Goal: Task Accomplishment & Management: Complete application form

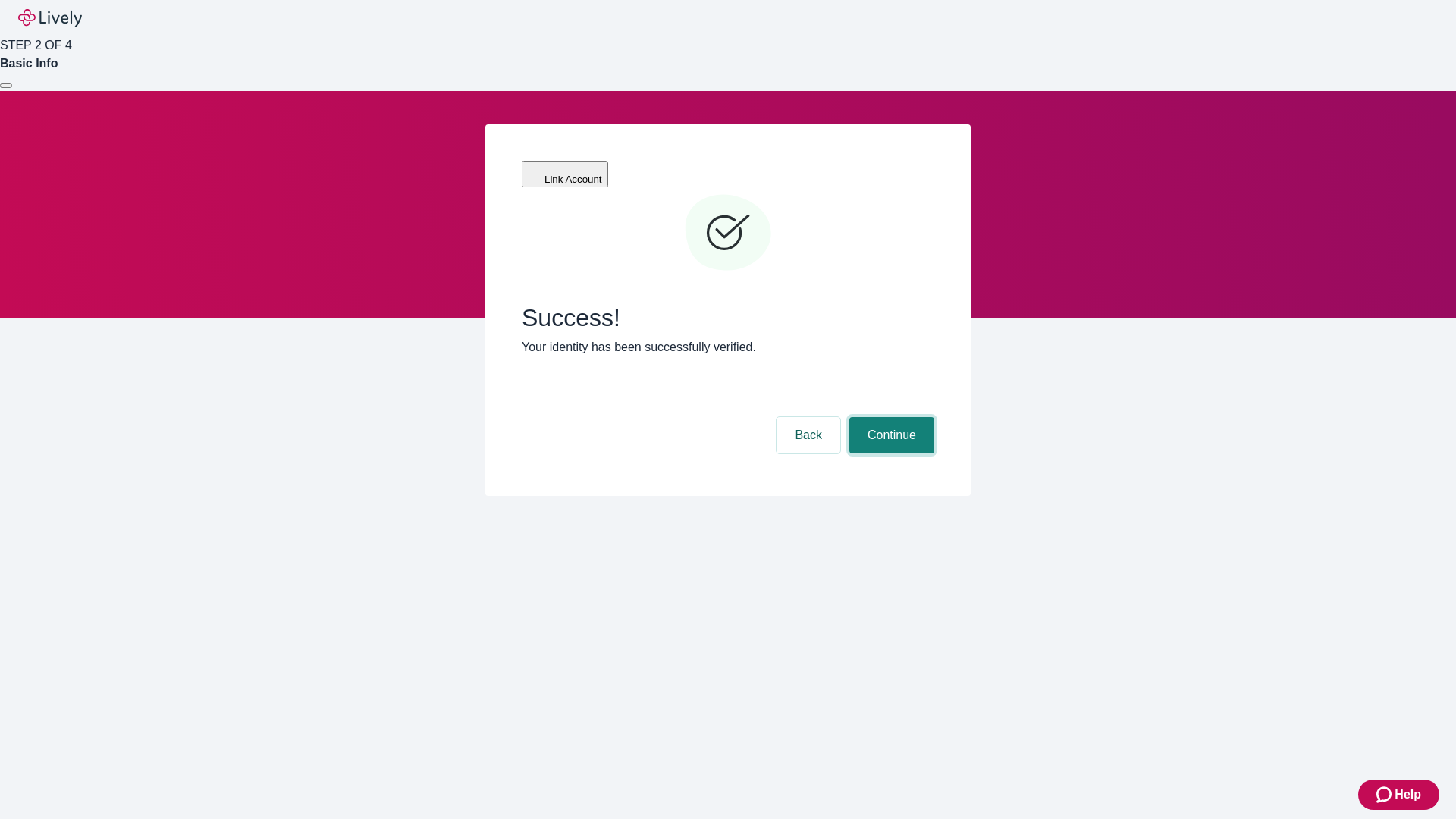
click at [889, 417] on button "Continue" at bounding box center [891, 435] width 85 height 36
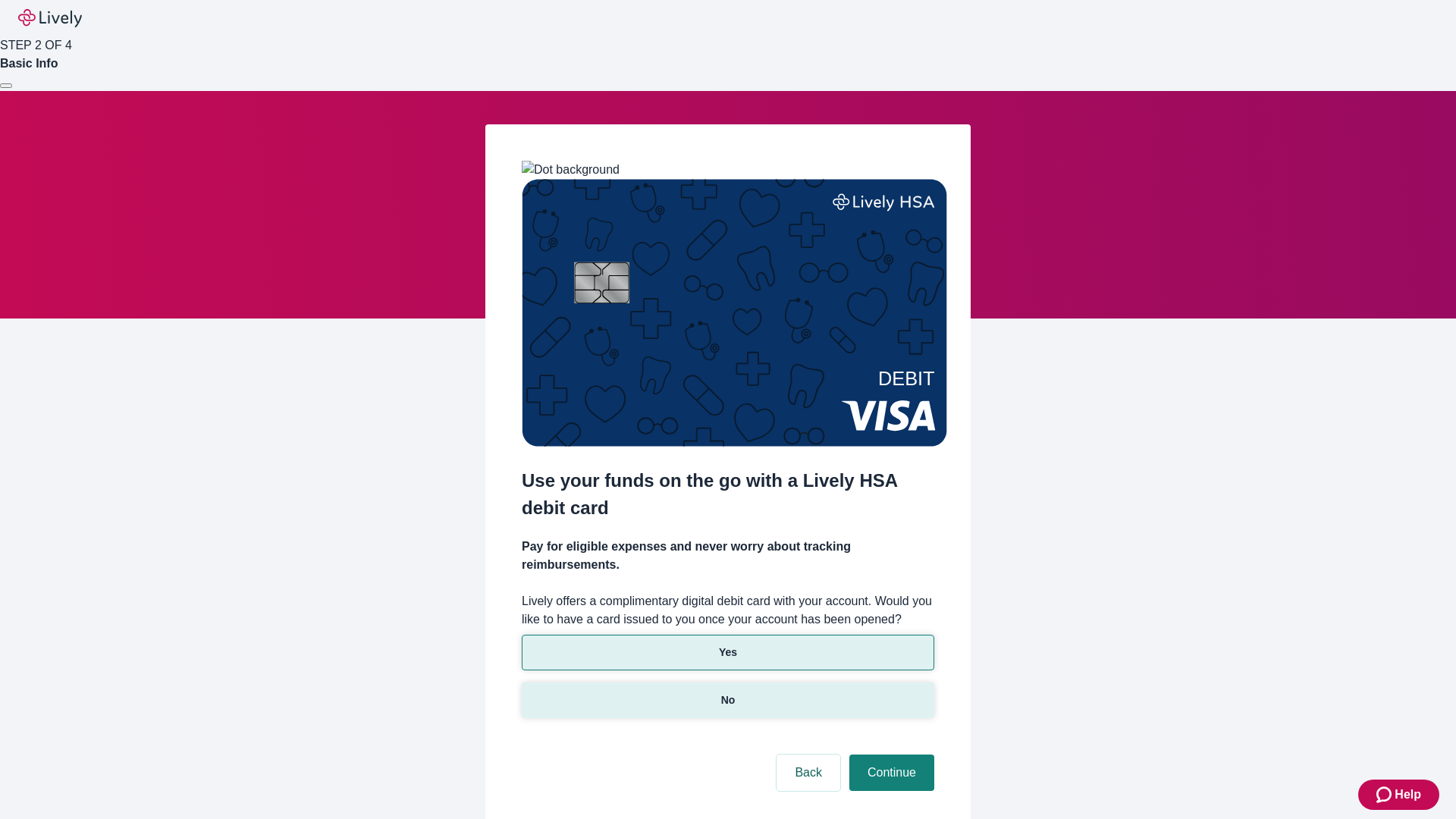
click at [728, 692] on p "No" at bounding box center [728, 700] width 15 height 16
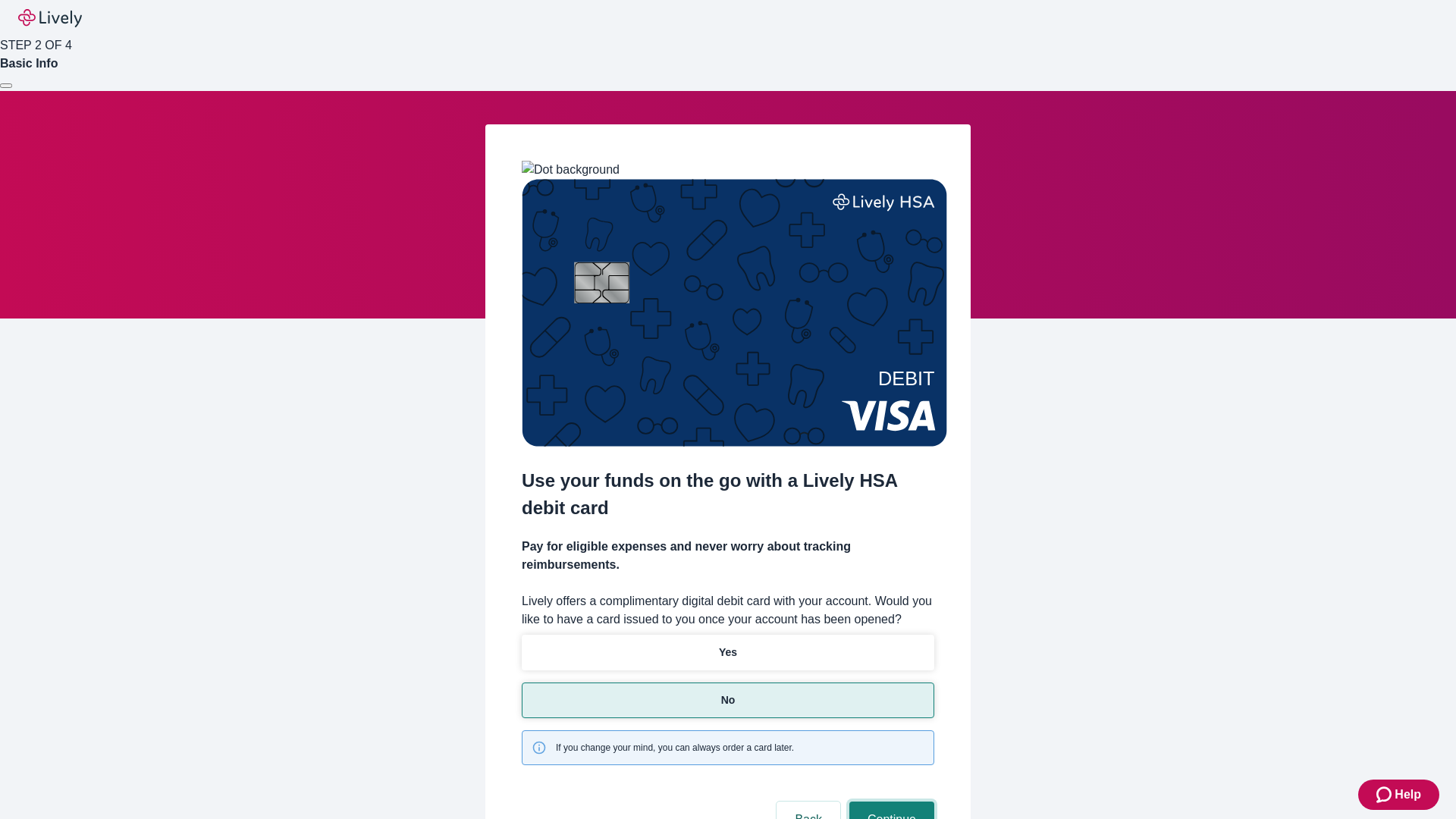
click at [889, 802] on button "Continue" at bounding box center [891, 820] width 85 height 36
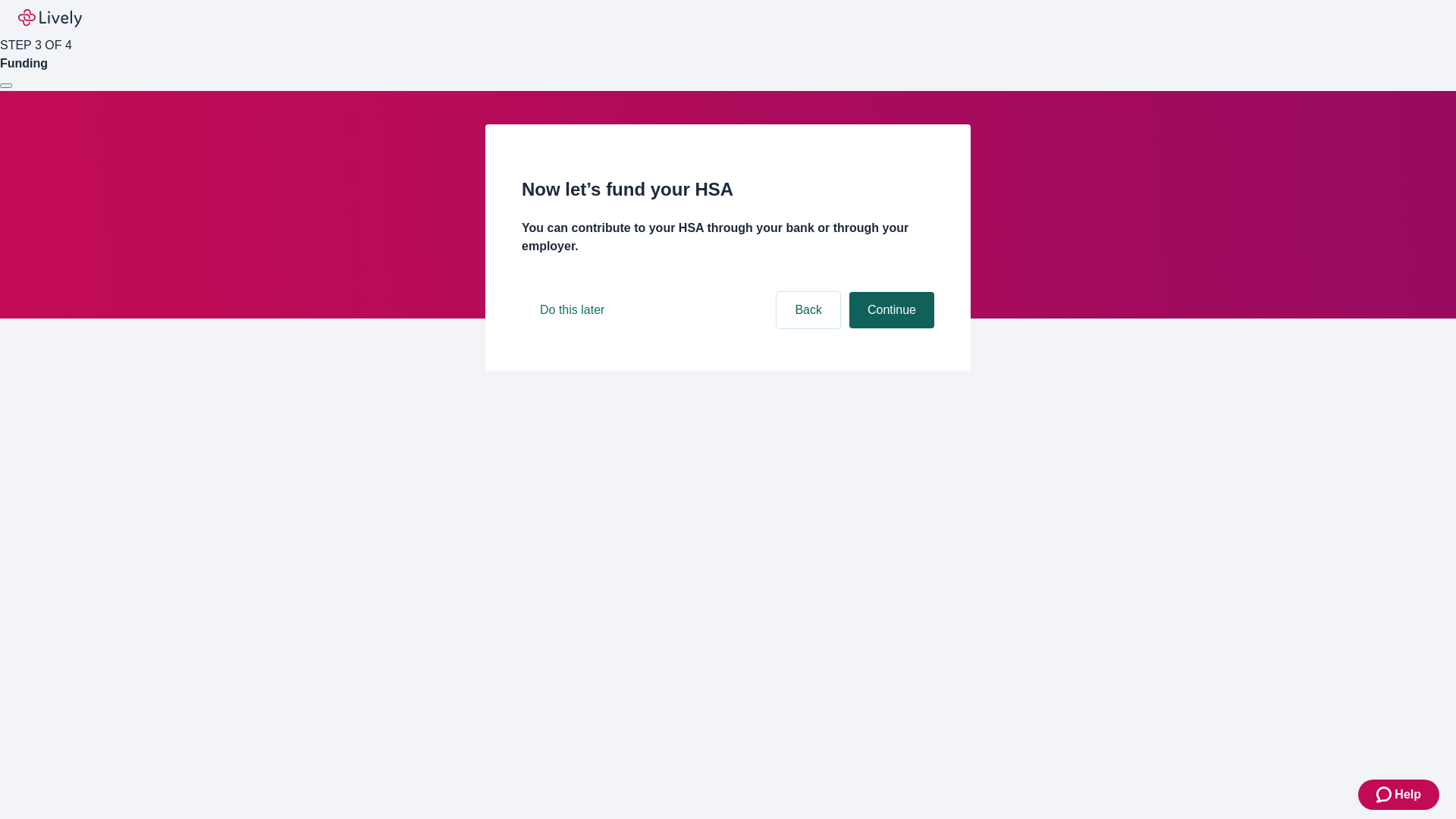
click at [889, 328] on button "Continue" at bounding box center [891, 310] width 85 height 36
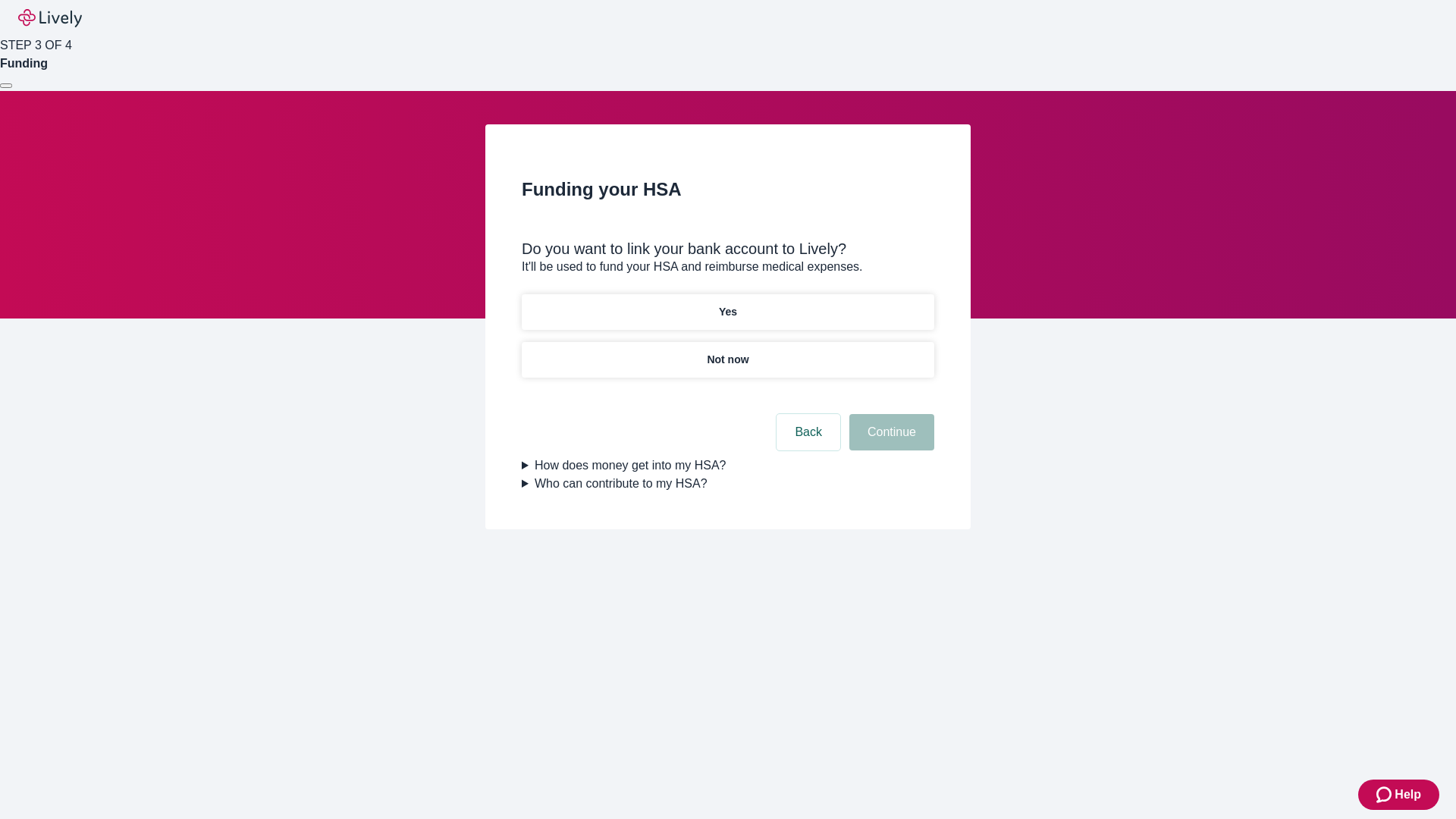
click at [728, 304] on p "Yes" at bounding box center [728, 312] width 18 height 16
click at [889, 414] on button "Continue" at bounding box center [891, 432] width 85 height 36
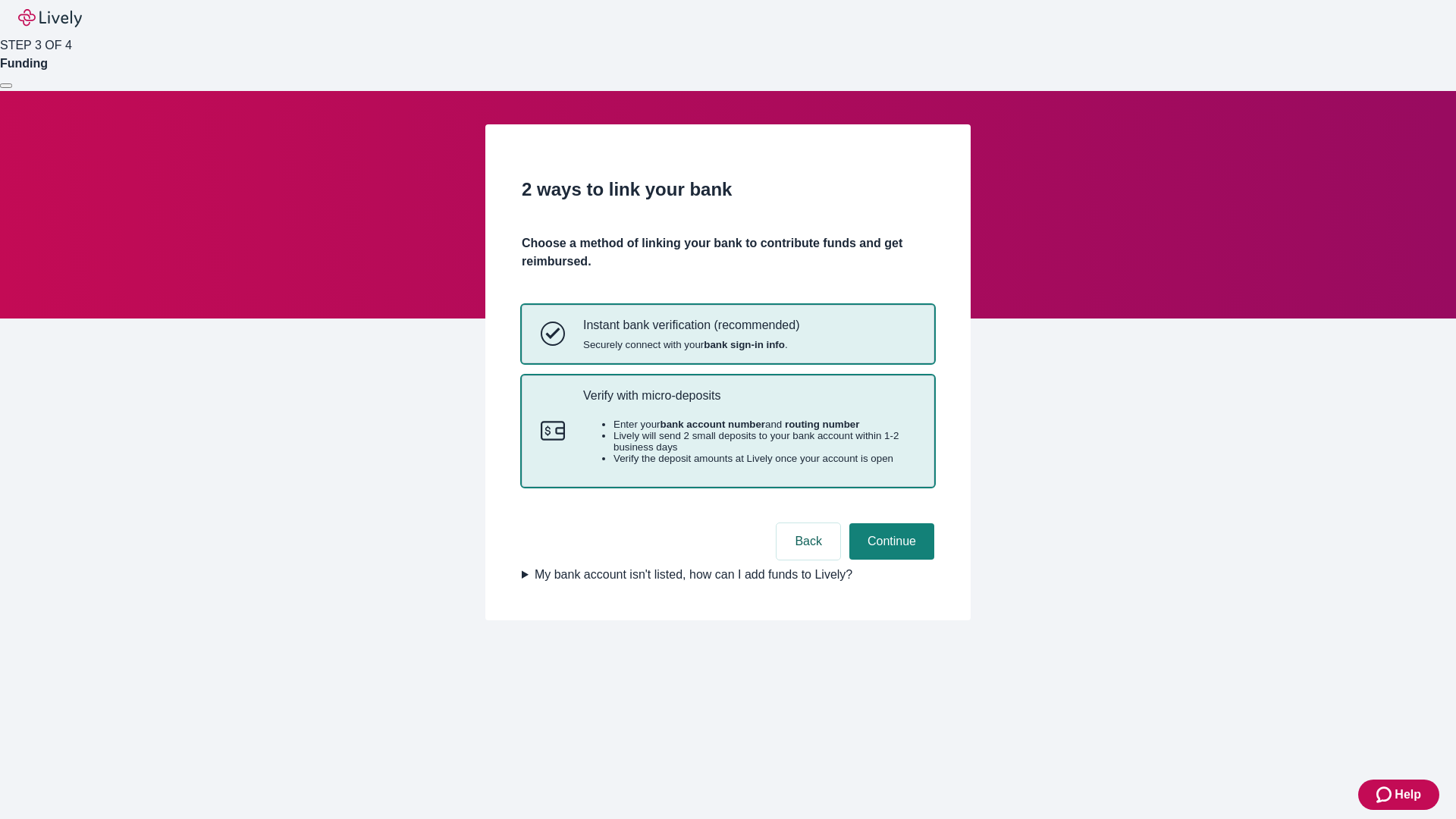
click at [748, 403] on p "Verify with micro-deposits" at bounding box center [748, 395] width 332 height 15
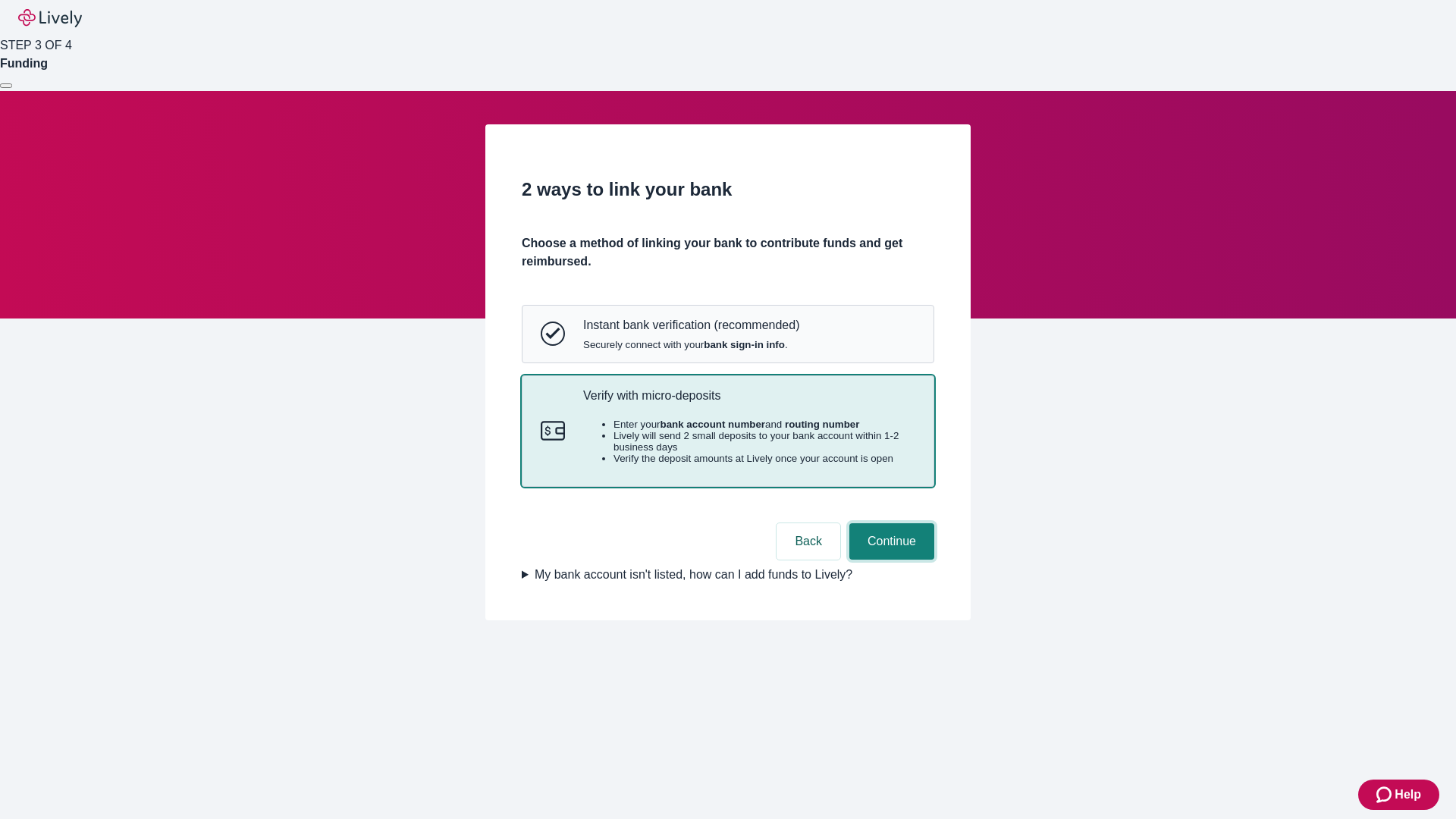
click at [889, 559] on button "Continue" at bounding box center [891, 541] width 85 height 36
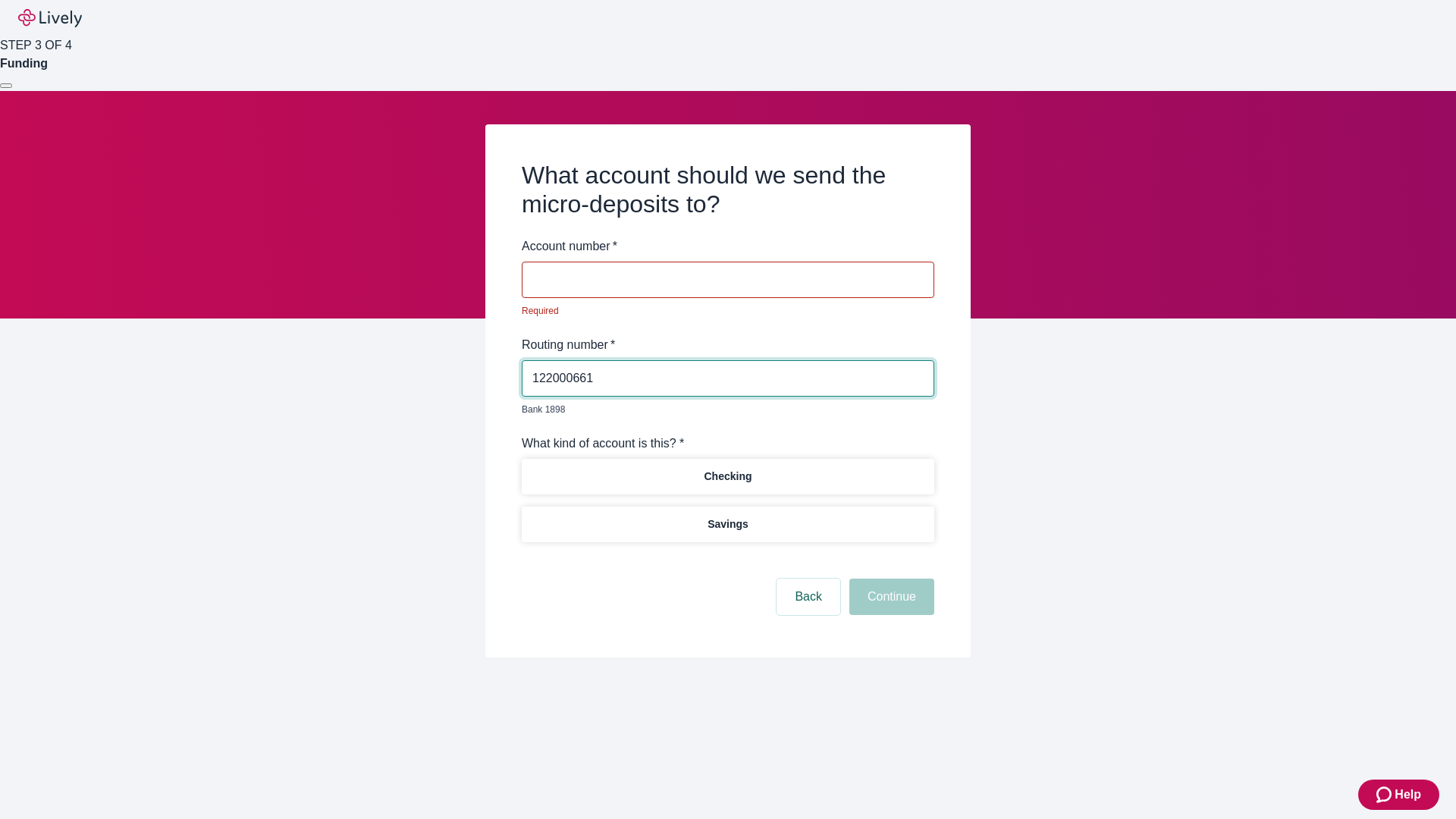
type input "122000661"
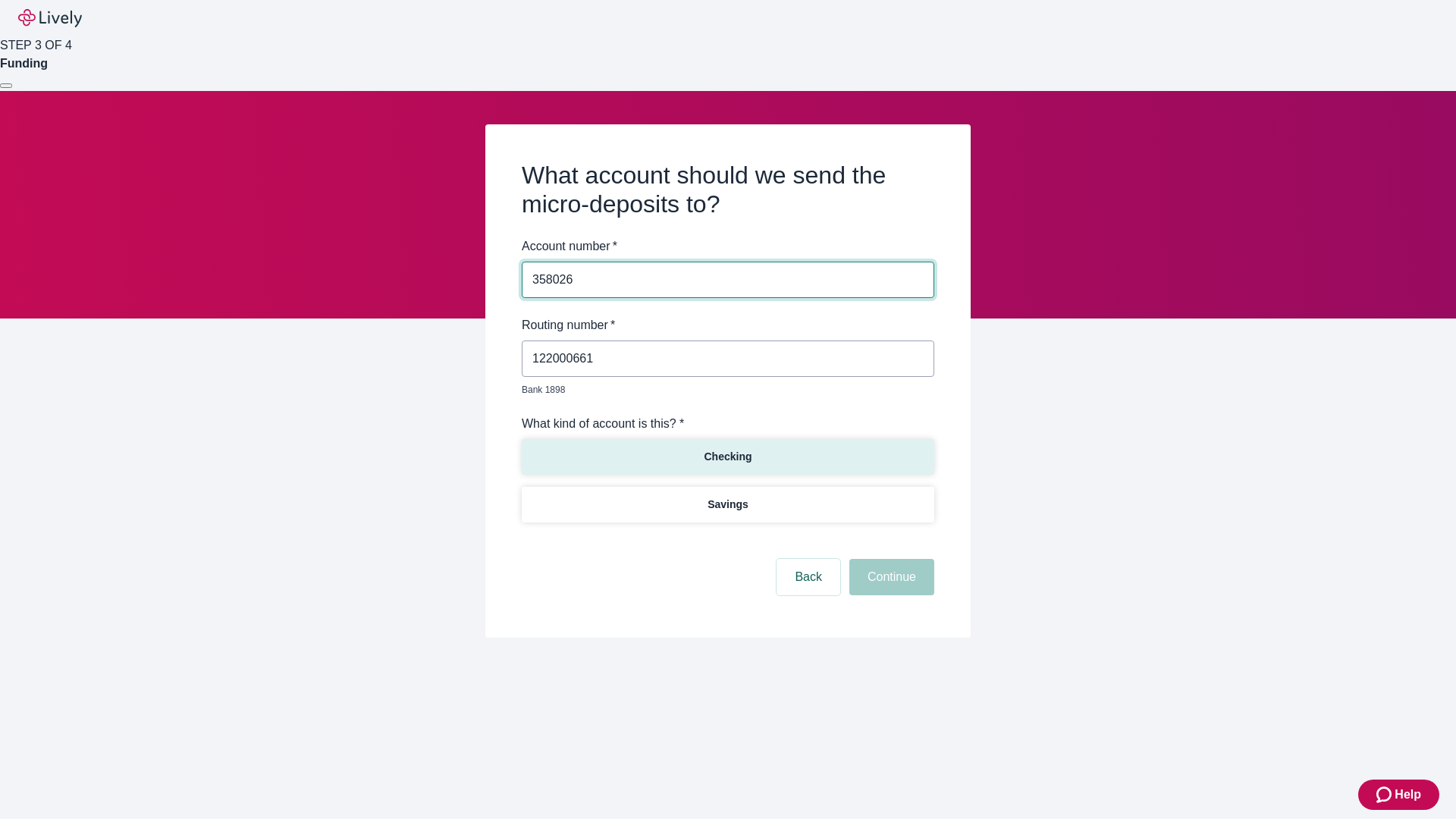
type input "358026"
click at [728, 449] on p "Checking" at bounding box center [728, 457] width 48 height 16
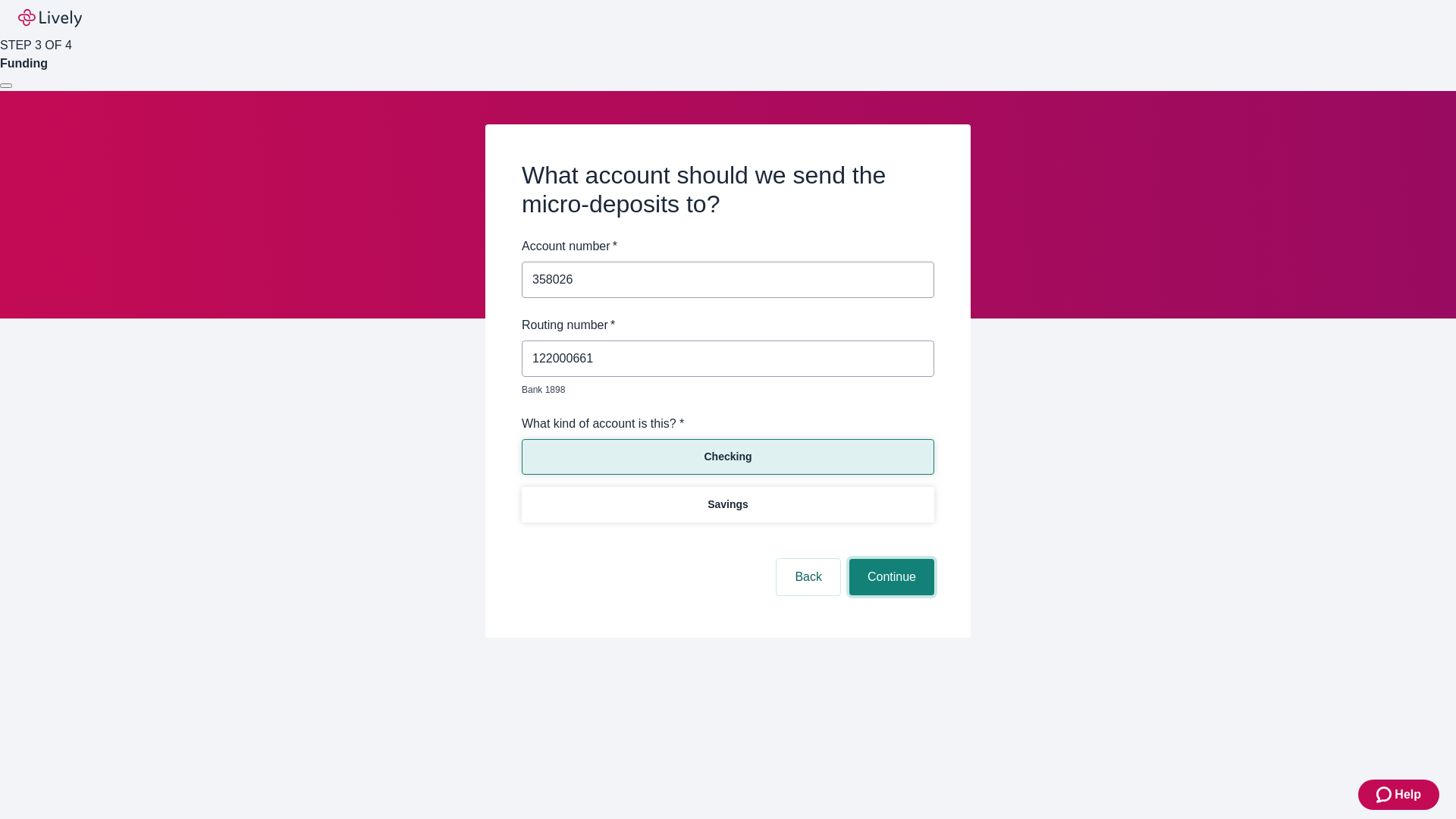
click at [889, 559] on button "Continue" at bounding box center [891, 577] width 85 height 36
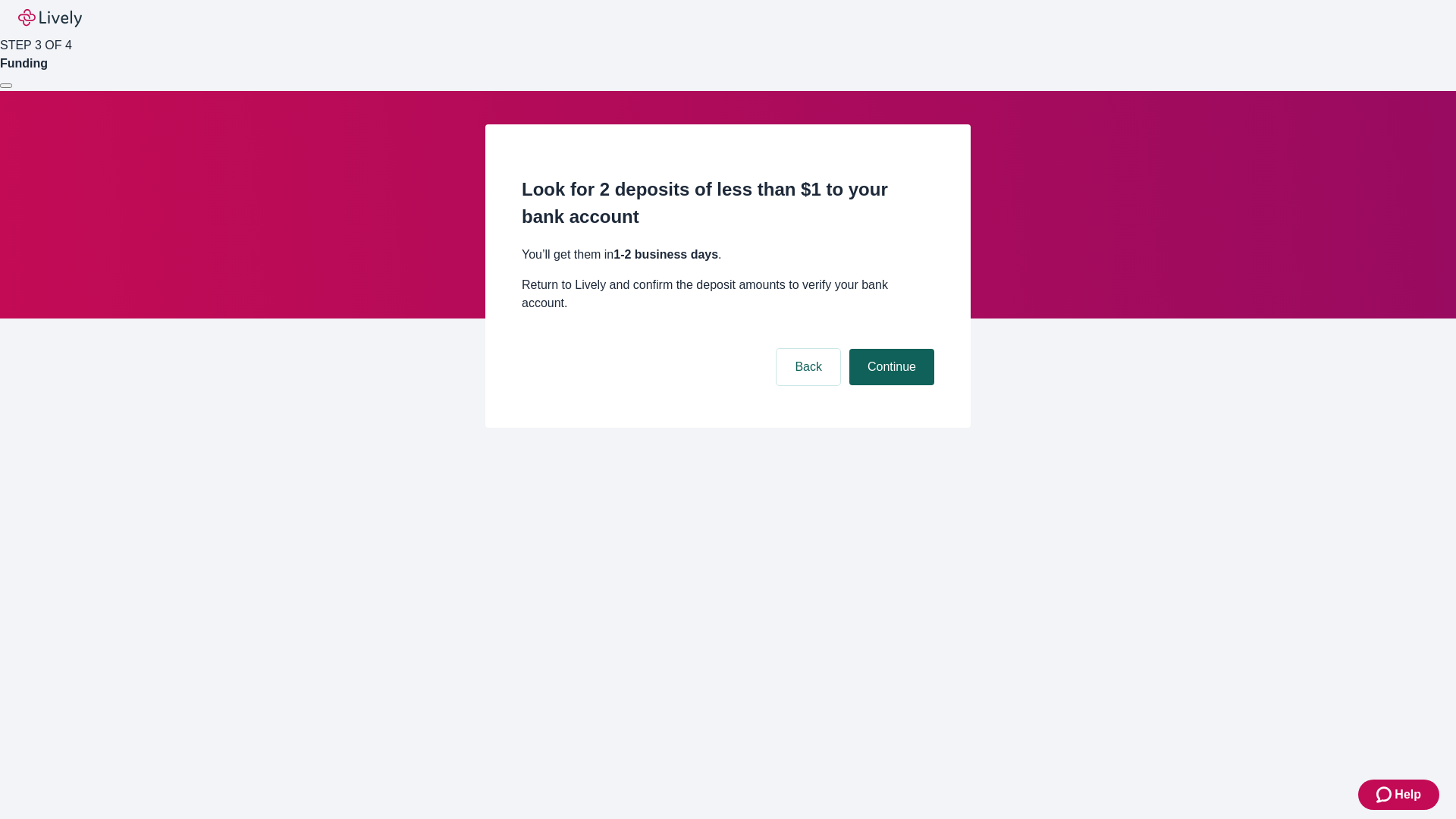
click at [889, 349] on button "Continue" at bounding box center [891, 367] width 85 height 36
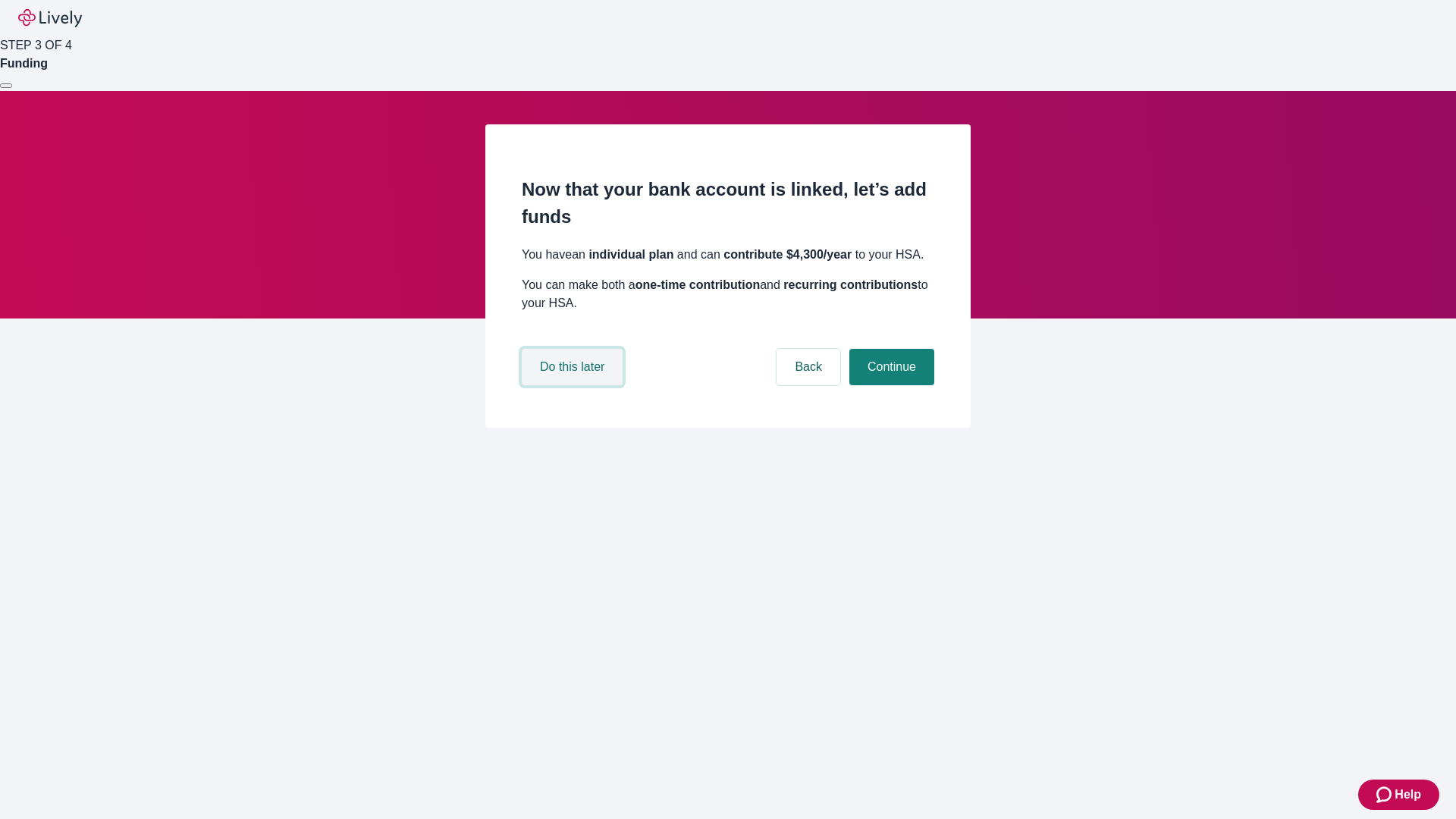
click at [574, 385] on button "Do this later" at bounding box center [572, 367] width 101 height 36
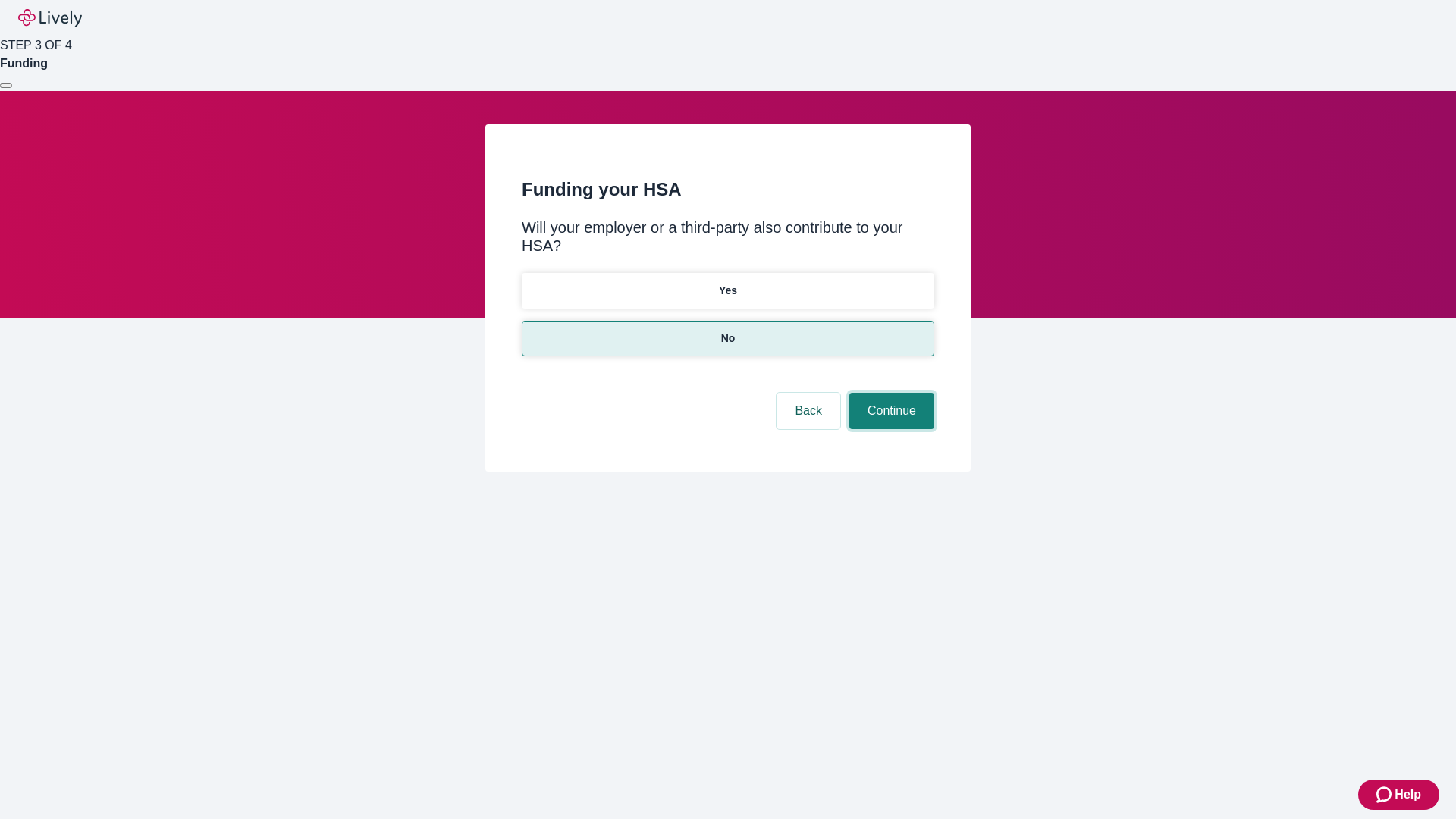
click at [889, 393] on button "Continue" at bounding box center [891, 411] width 85 height 36
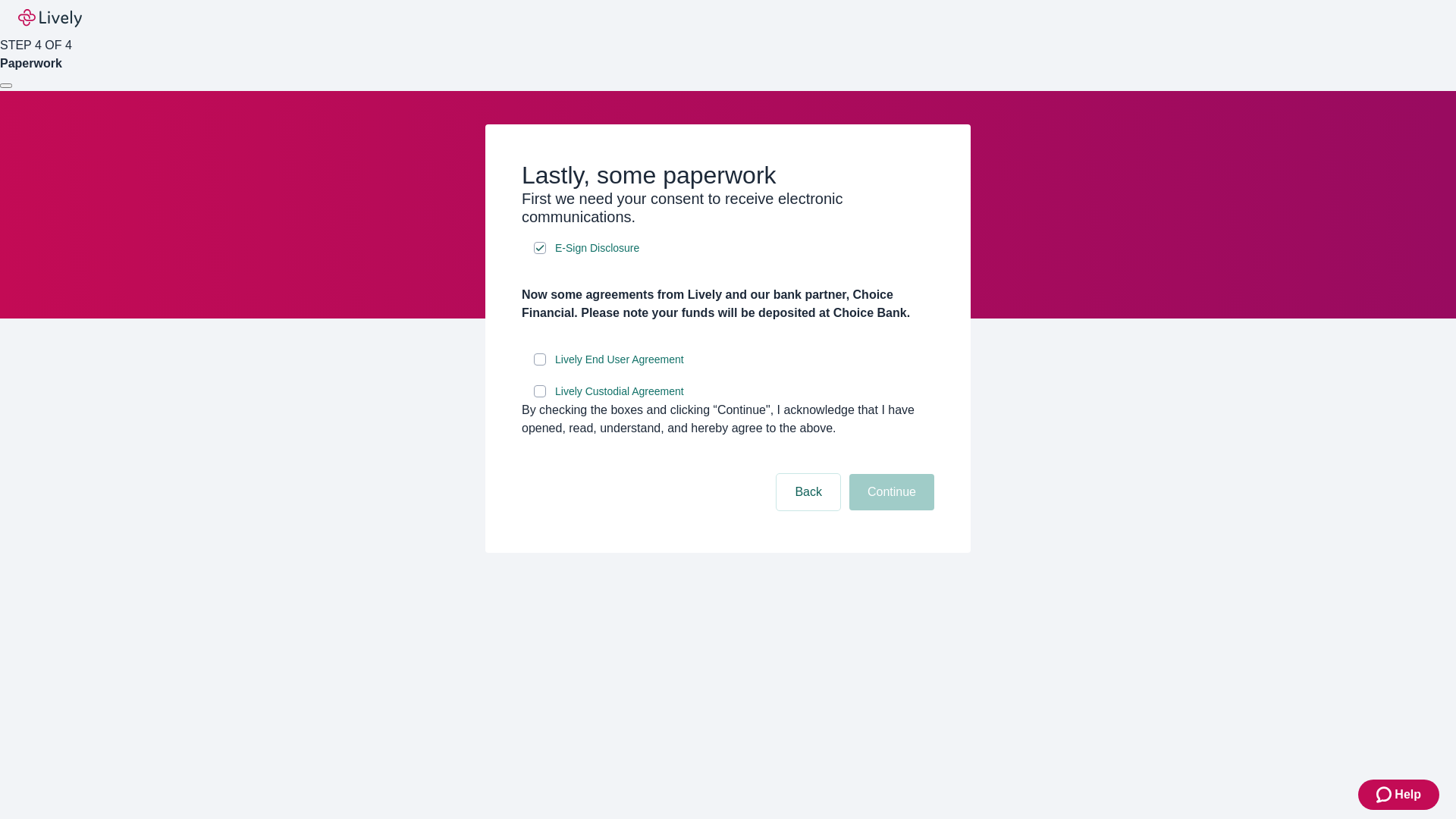
click at [540, 365] on input "Lively End User Agreement" at bounding box center [539, 359] width 12 height 12
checkbox input "true"
click at [540, 397] on input "Lively Custodial Agreement" at bounding box center [539, 391] width 12 height 12
checkbox input "true"
click at [889, 510] on button "Continue" at bounding box center [891, 492] width 85 height 36
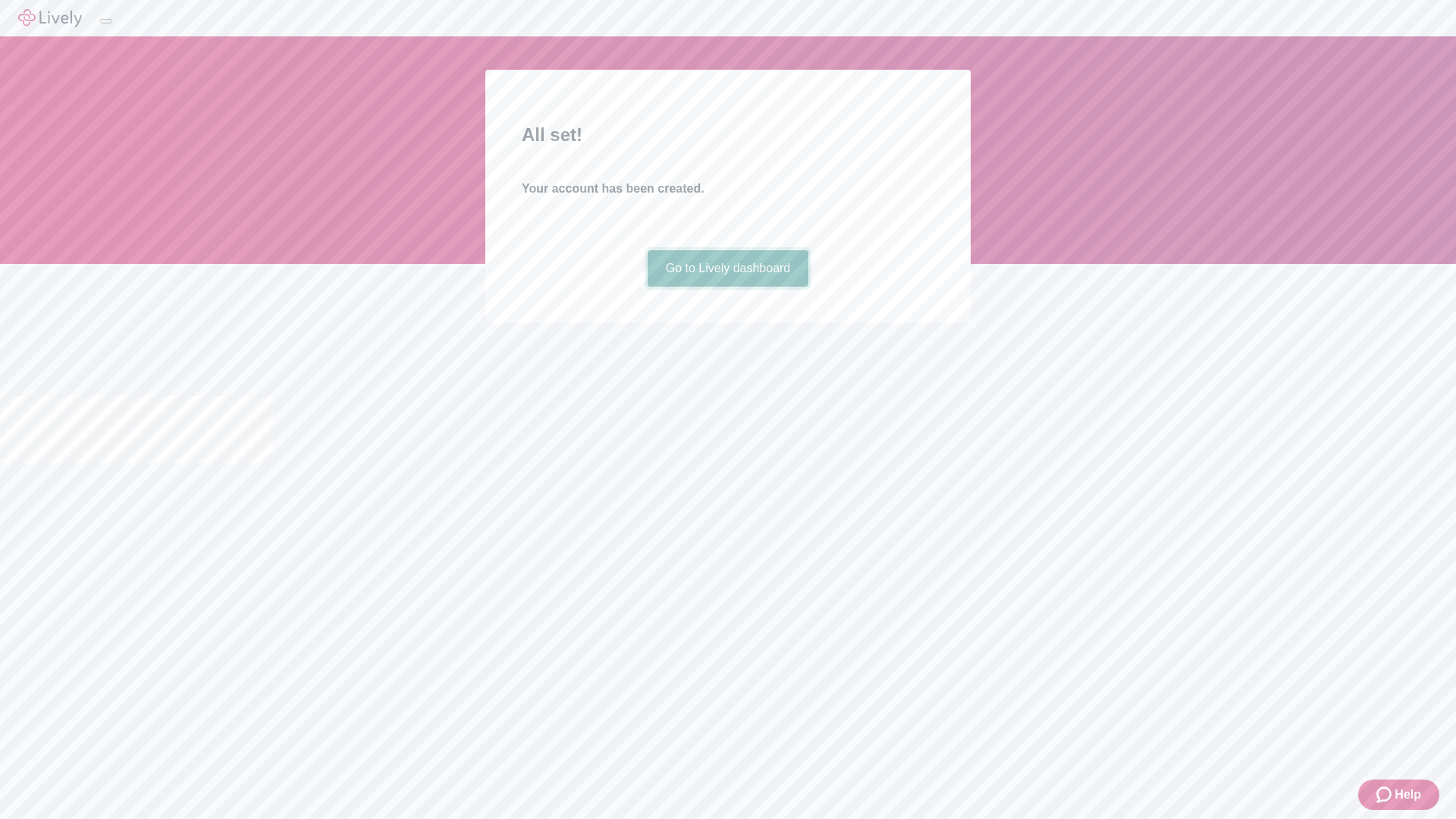
click at [728, 286] on link "Go to Lively dashboard" at bounding box center [728, 268] width 162 height 36
